Goal: Task Accomplishment & Management: Use online tool/utility

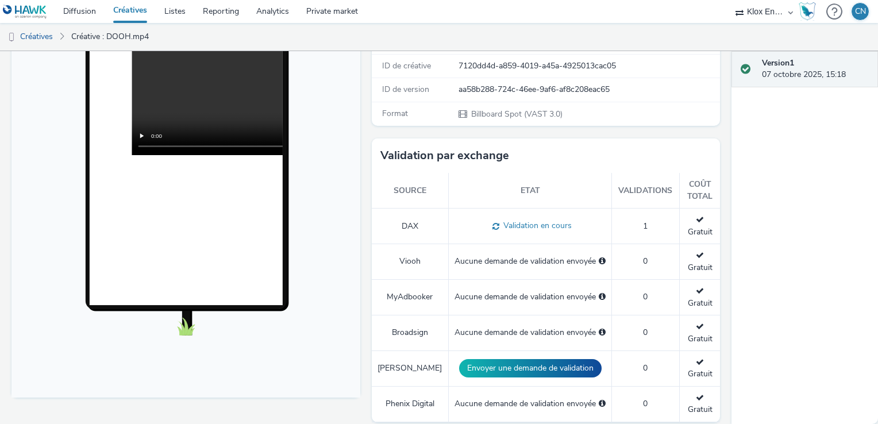
scroll to position [230, 0]
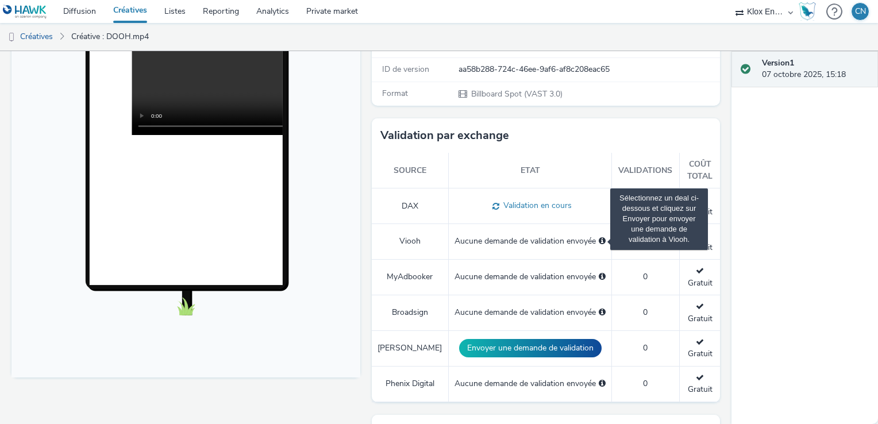
click at [599, 237] on span "Sélectionnez un deal ci-dessous et cliquez sur Envoyer pour envoyer une demande…" at bounding box center [602, 241] width 7 height 8
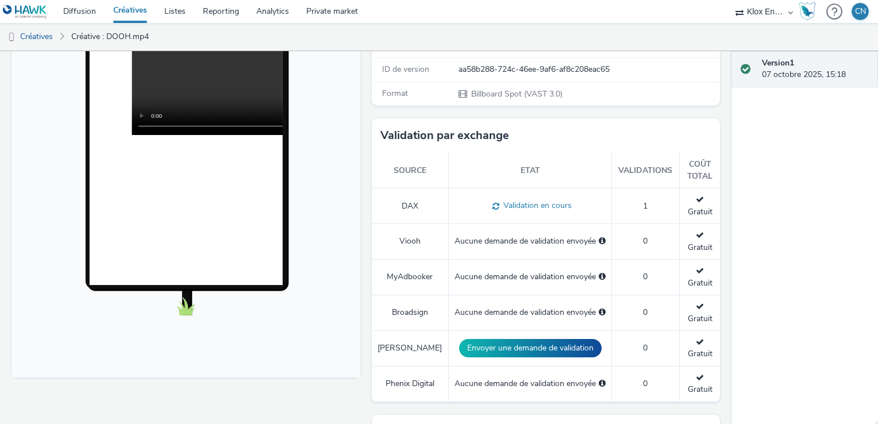
click at [553, 236] on div "Aucune demande de validation envoyée" at bounding box center [529, 241] width 151 height 11
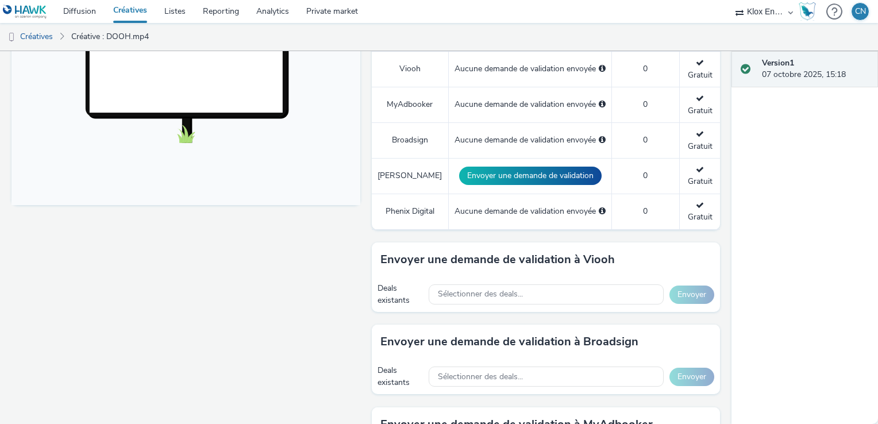
scroll to position [460, 0]
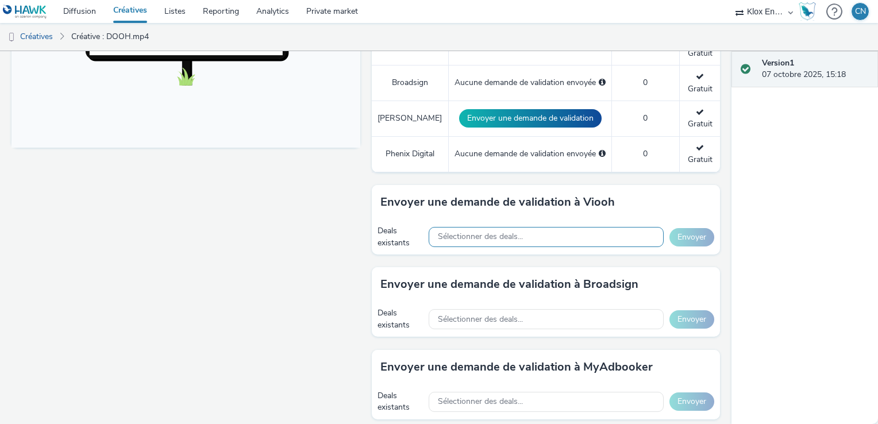
click at [485, 232] on span "Sélectionner des deals..." at bounding box center [480, 237] width 85 height 10
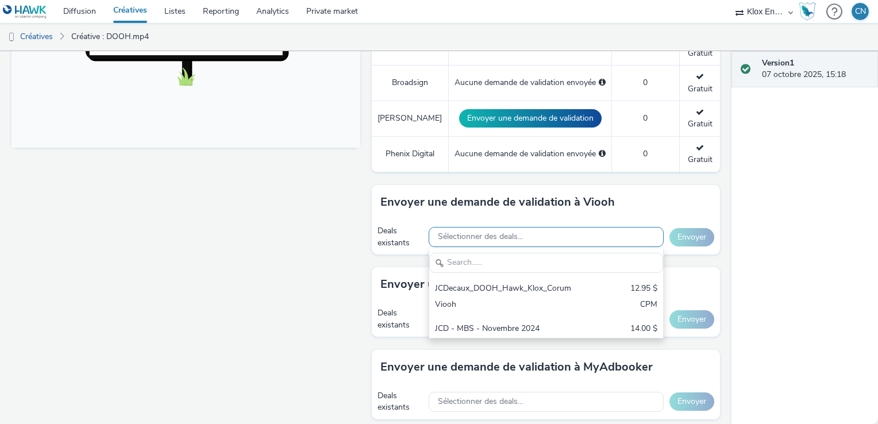
scroll to position [0, 0]
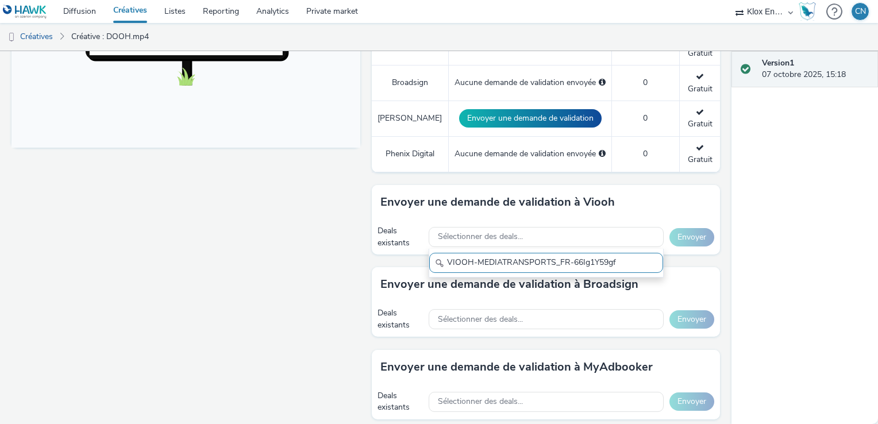
click at [628, 253] on input "VIOOH-MEDIATRANSPORTS_FR-66Ig1Y59gf" at bounding box center [546, 263] width 234 height 20
type input "VIOOH-MEDIATRANSPORTS_FR-66Ig1Y59gf"
click at [672, 200] on div "Envoyer une demande de validation à Viooh Deals existants Sélectionner des deal…" at bounding box center [546, 226] width 349 height 82
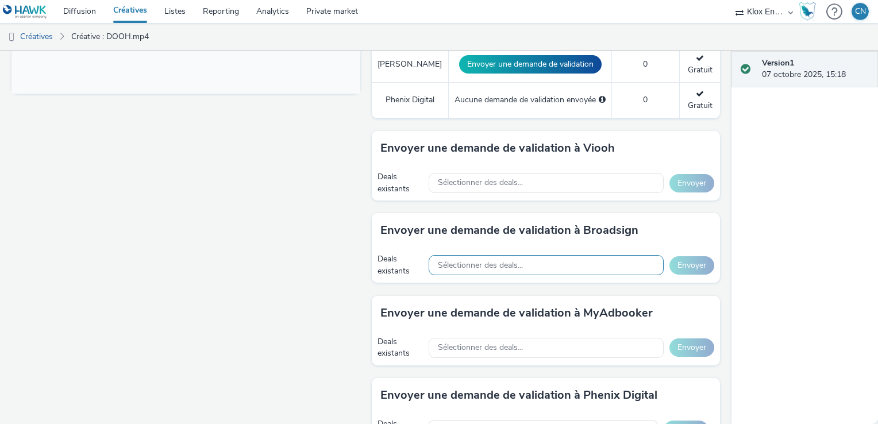
scroll to position [400, 0]
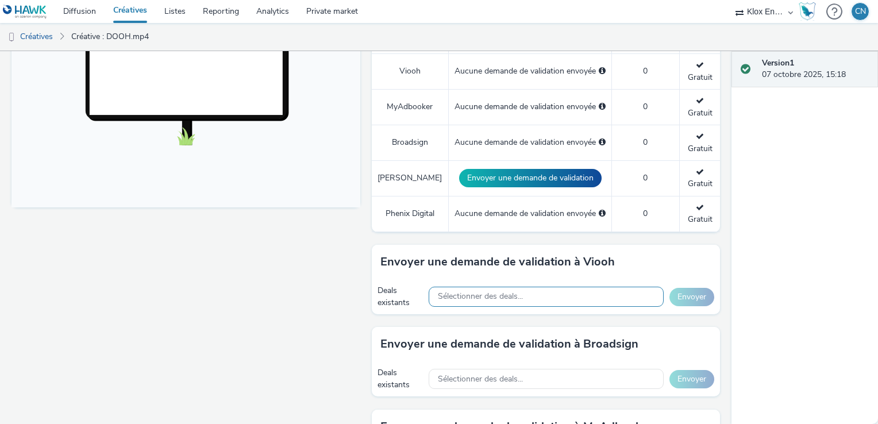
click at [535, 287] on div "Sélectionner des deals..." at bounding box center [546, 297] width 235 height 20
paste input "VIOOH-MEDIATRANSPORTS_FR-66Ig1Y59gf"
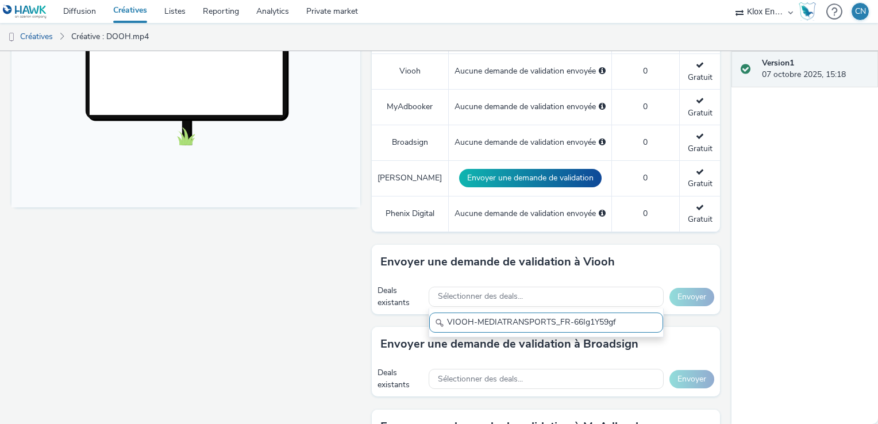
drag, startPoint x: 643, startPoint y: 258, endPoint x: 554, endPoint y: 258, distance: 89.0
click at [554, 313] on input "VIOOH-MEDIATRANSPORTS_FR-66Ig1Y59gf" at bounding box center [546, 323] width 234 height 20
type input "VIOOH-MEDIATRANSPORTS_"
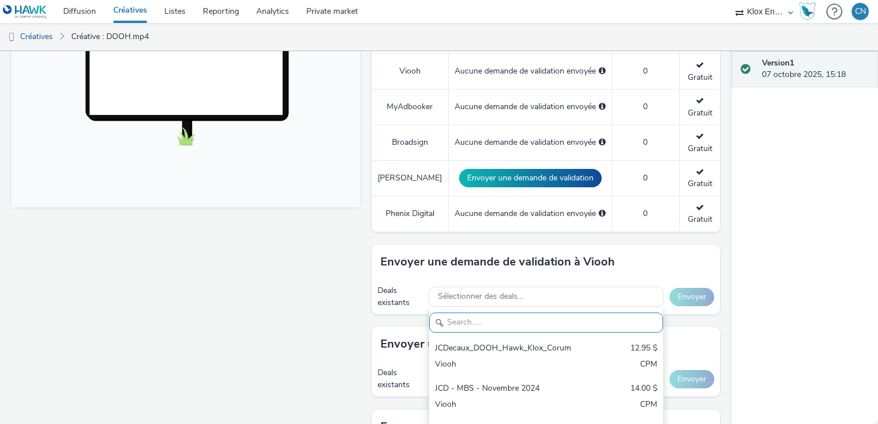
paste input "VIOOH-MEDIATRANSPORTS_FR-66Ig1Y59gf"
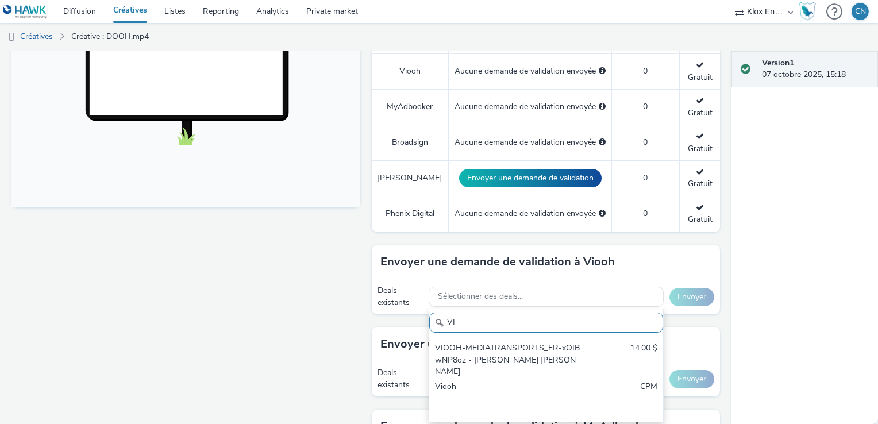
type input "V"
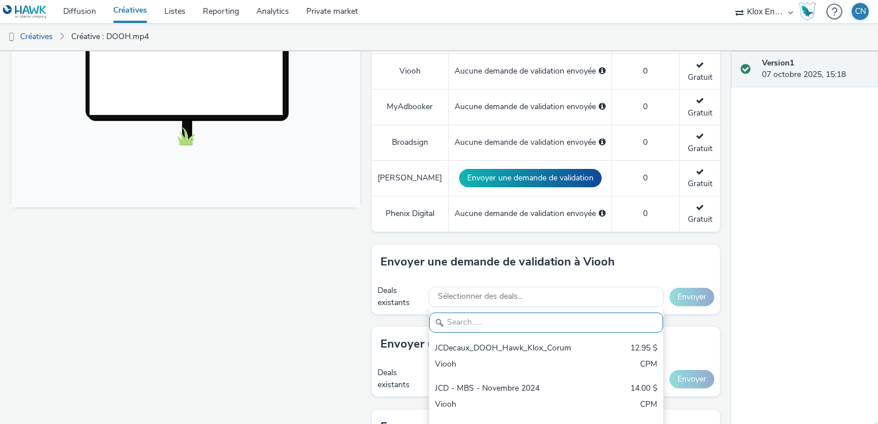
click at [319, 288] on div "Fullscreen" at bounding box center [188, 285] width 354 height 1099
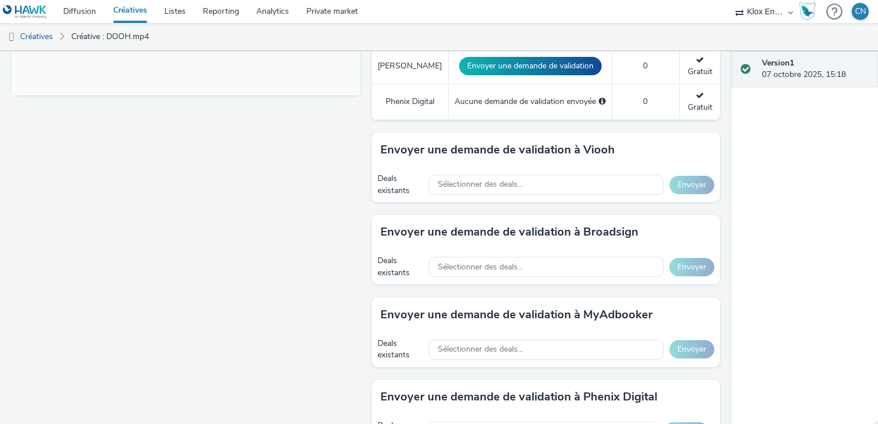
scroll to position [517, 0]
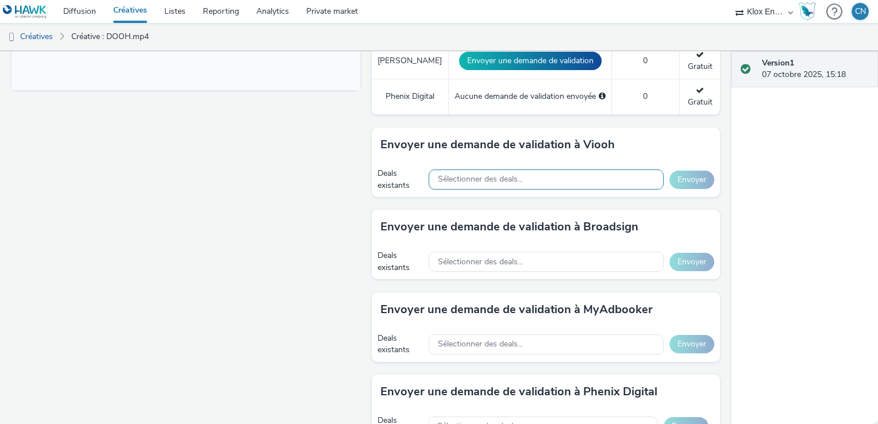
click at [497, 175] on span "Sélectionner des deals..." at bounding box center [480, 180] width 85 height 10
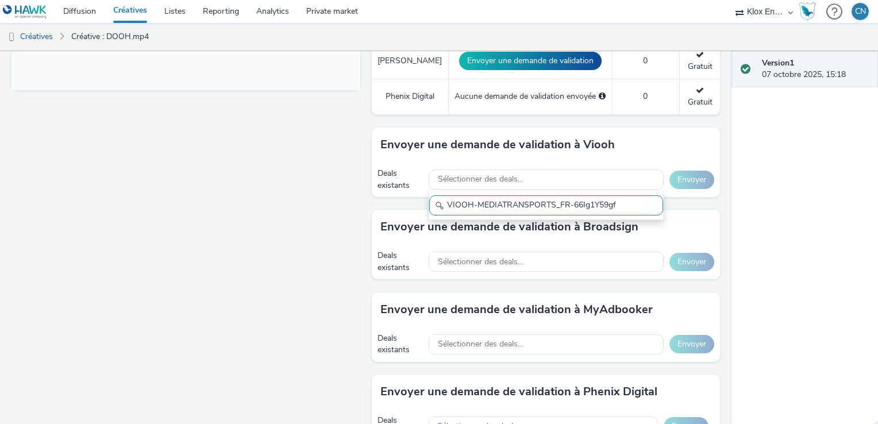
click at [474, 195] on input "VIOOH-MEDIATRANSPORTS_FR-66Ig1Y59gf" at bounding box center [546, 205] width 234 height 20
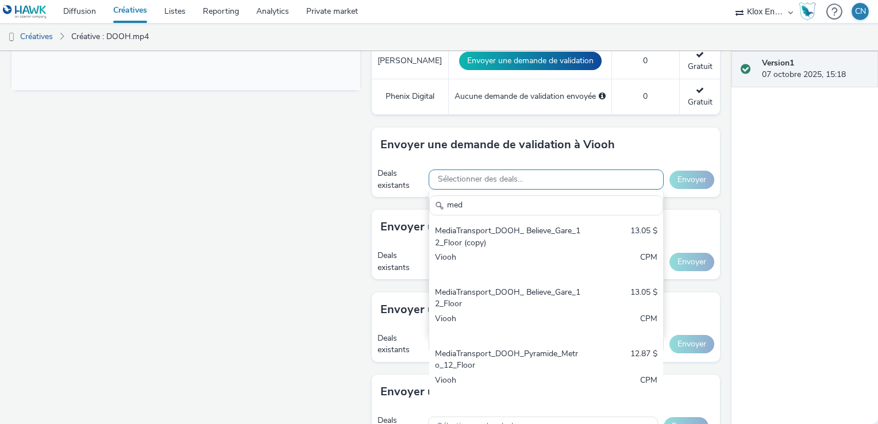
type input "med"
drag, startPoint x: 539, startPoint y: 117, endPoint x: 549, endPoint y: 101, distance: 18.3
click at [549, 168] on div "Sélectionner des deals... med MediaTransport_DOOH_ Believe_Gare_12_Floor (copy)…" at bounding box center [546, 180] width 235 height 24
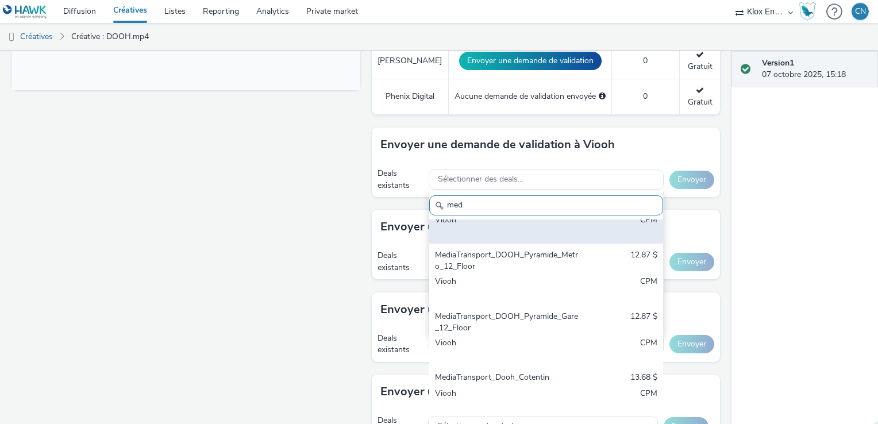
scroll to position [163, 0]
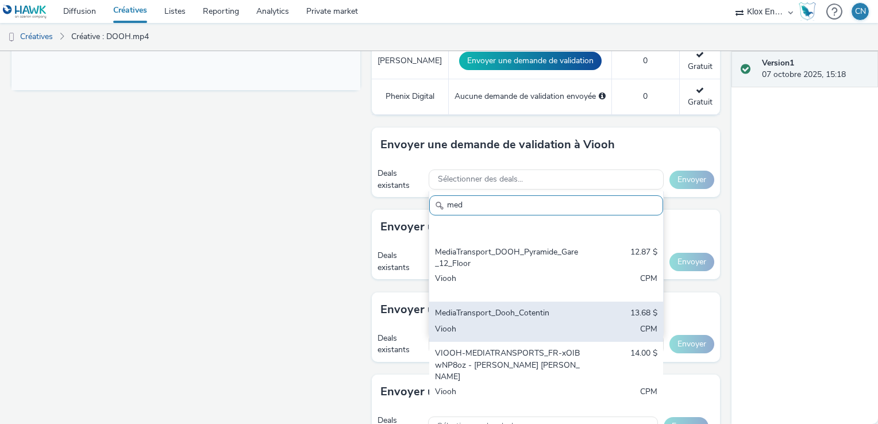
click at [563, 307] on div "MediaTransport_Dooh_Cotentin" at bounding box center [508, 313] width 146 height 13
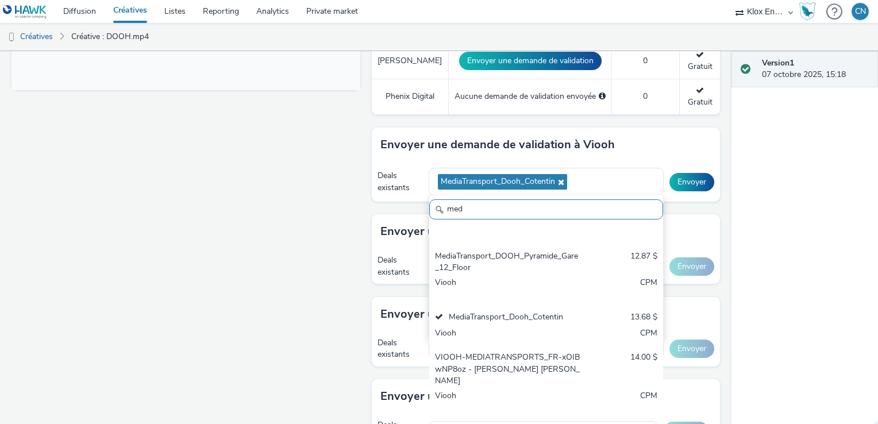
click at [681, 214] on div "Envoyer une demande de validation à Broadsign" at bounding box center [546, 231] width 349 height 34
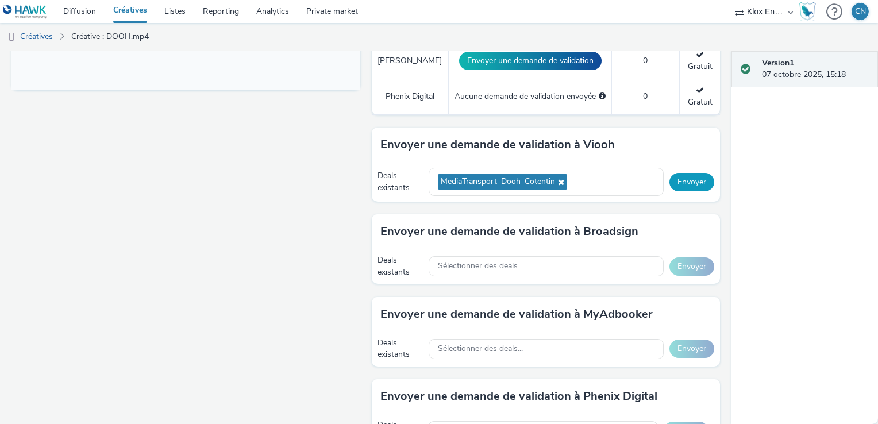
click at [680, 173] on button "Envoyer" at bounding box center [691, 182] width 45 height 18
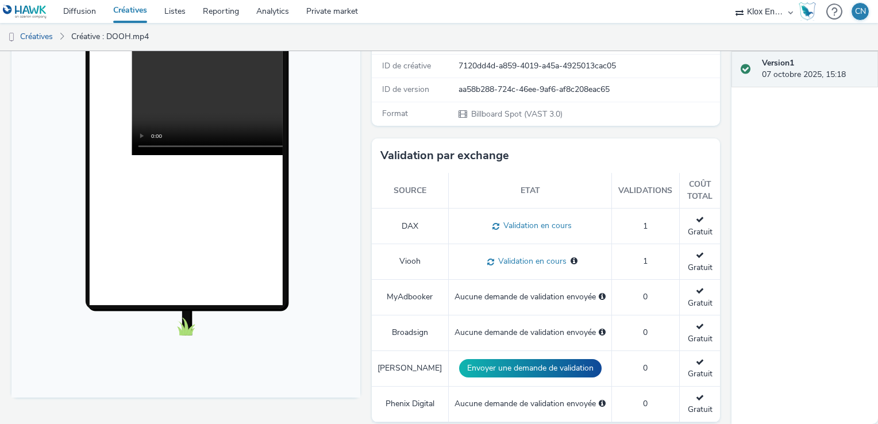
scroll to position [230, 0]
